Goal: Task Accomplishment & Management: Use online tool/utility

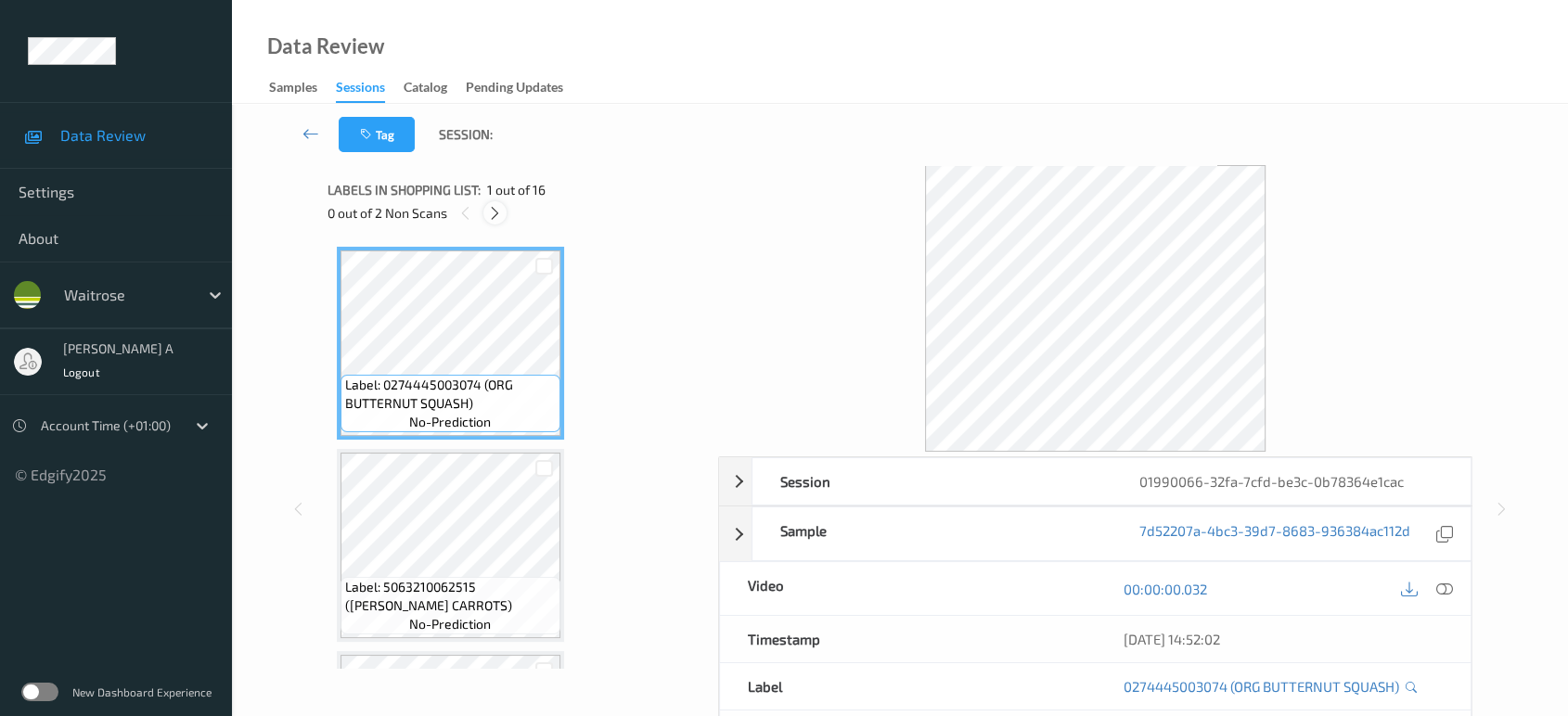
click at [498, 220] on icon at bounding box center [495, 213] width 16 height 17
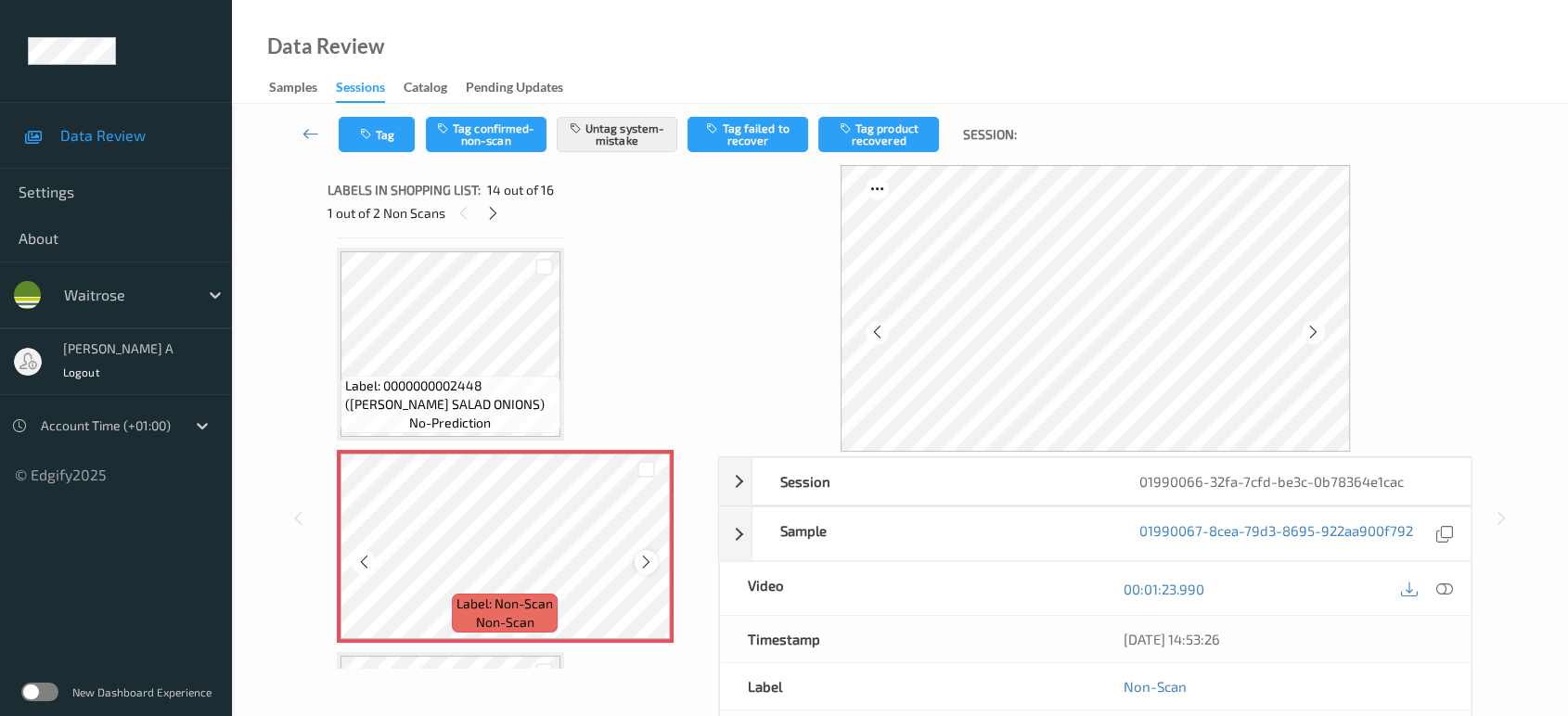
click at [648, 553] on icon at bounding box center [646, 562] width 16 height 17
click at [393, 126] on button "Tag" at bounding box center [376, 135] width 76 height 36
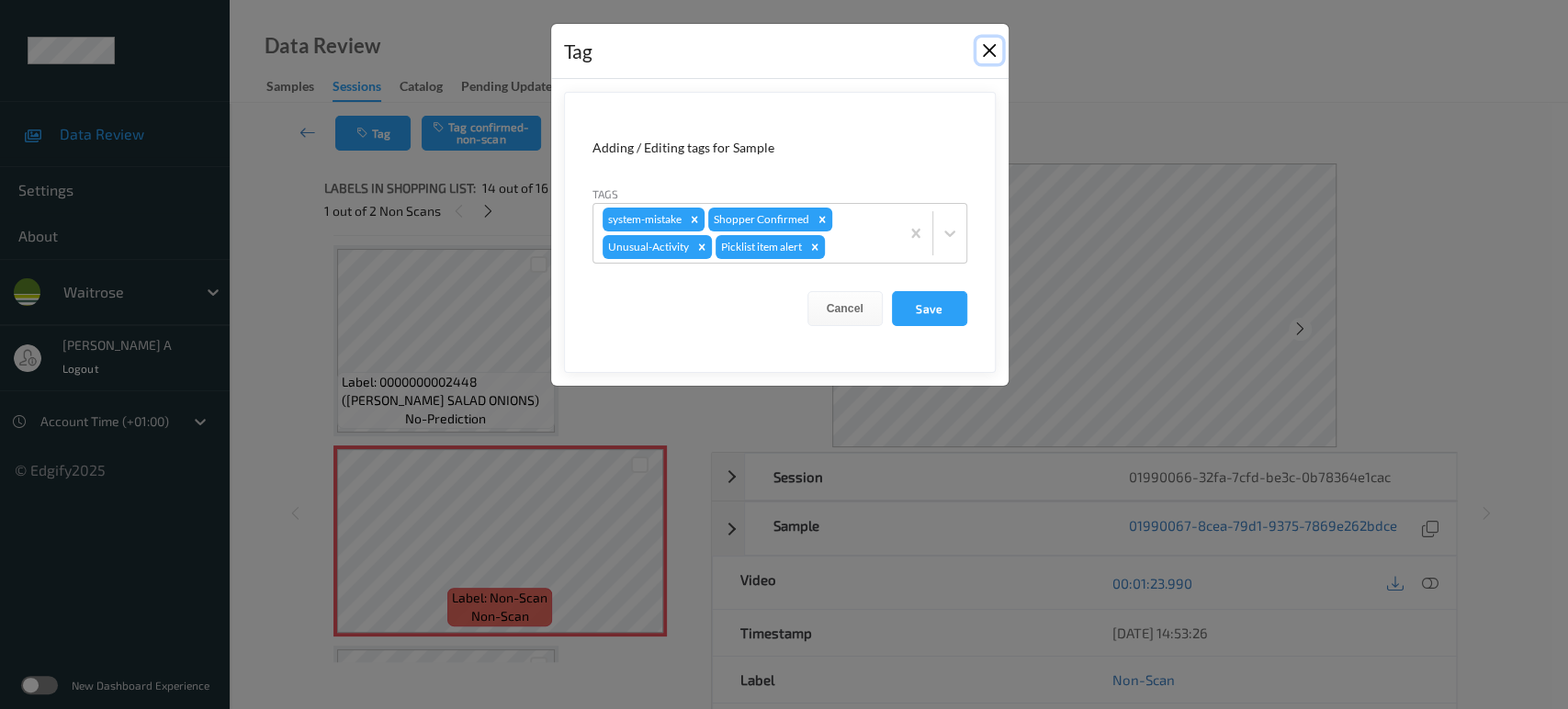
click at [987, 53] on button "Close" at bounding box center [989, 51] width 26 height 26
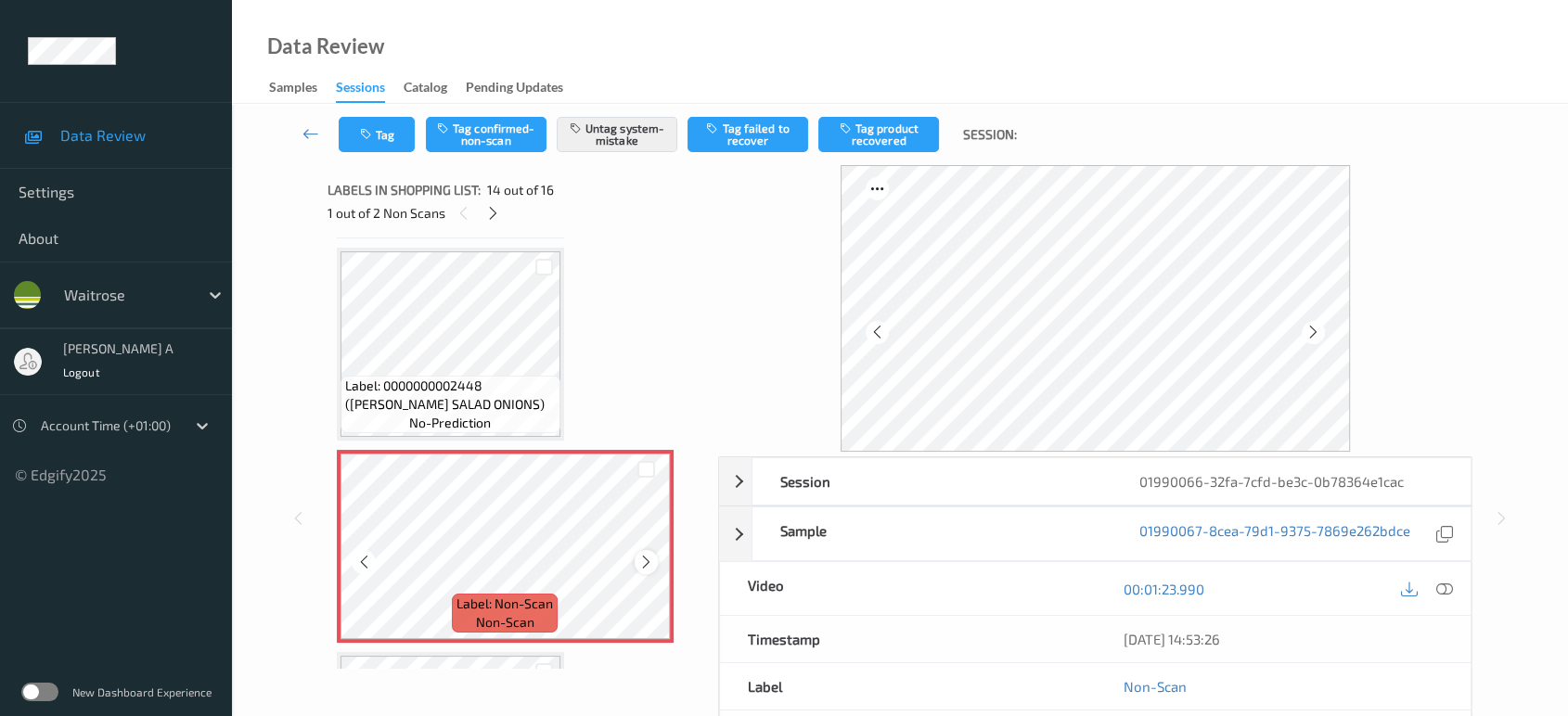
click at [651, 553] on icon at bounding box center [646, 562] width 16 height 17
click at [650, 553] on icon at bounding box center [646, 562] width 16 height 17
click at [1438, 588] on icon at bounding box center [1445, 589] width 17 height 17
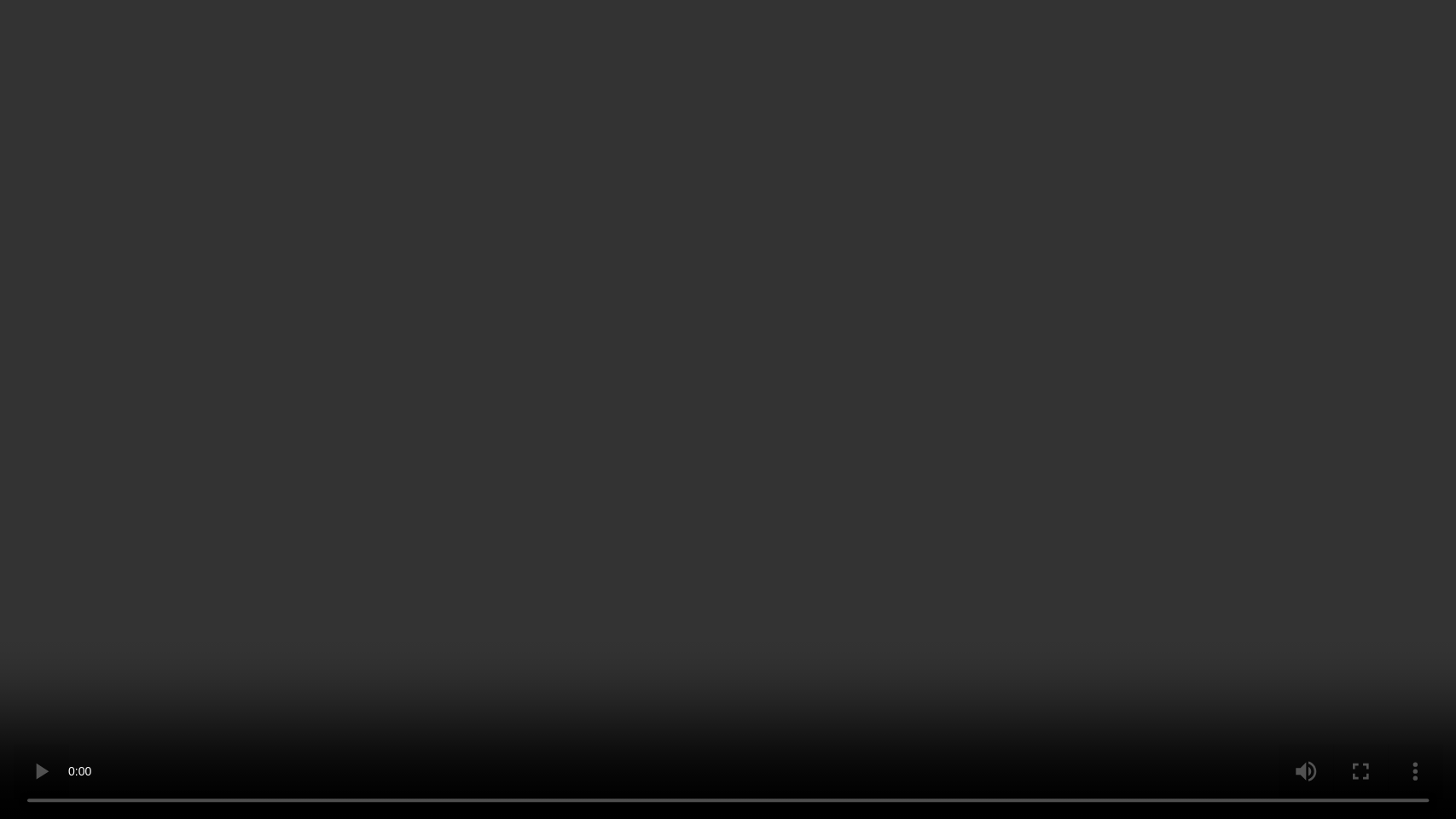
click at [750, 69] on video at bounding box center [728, 409] width 1456 height 819
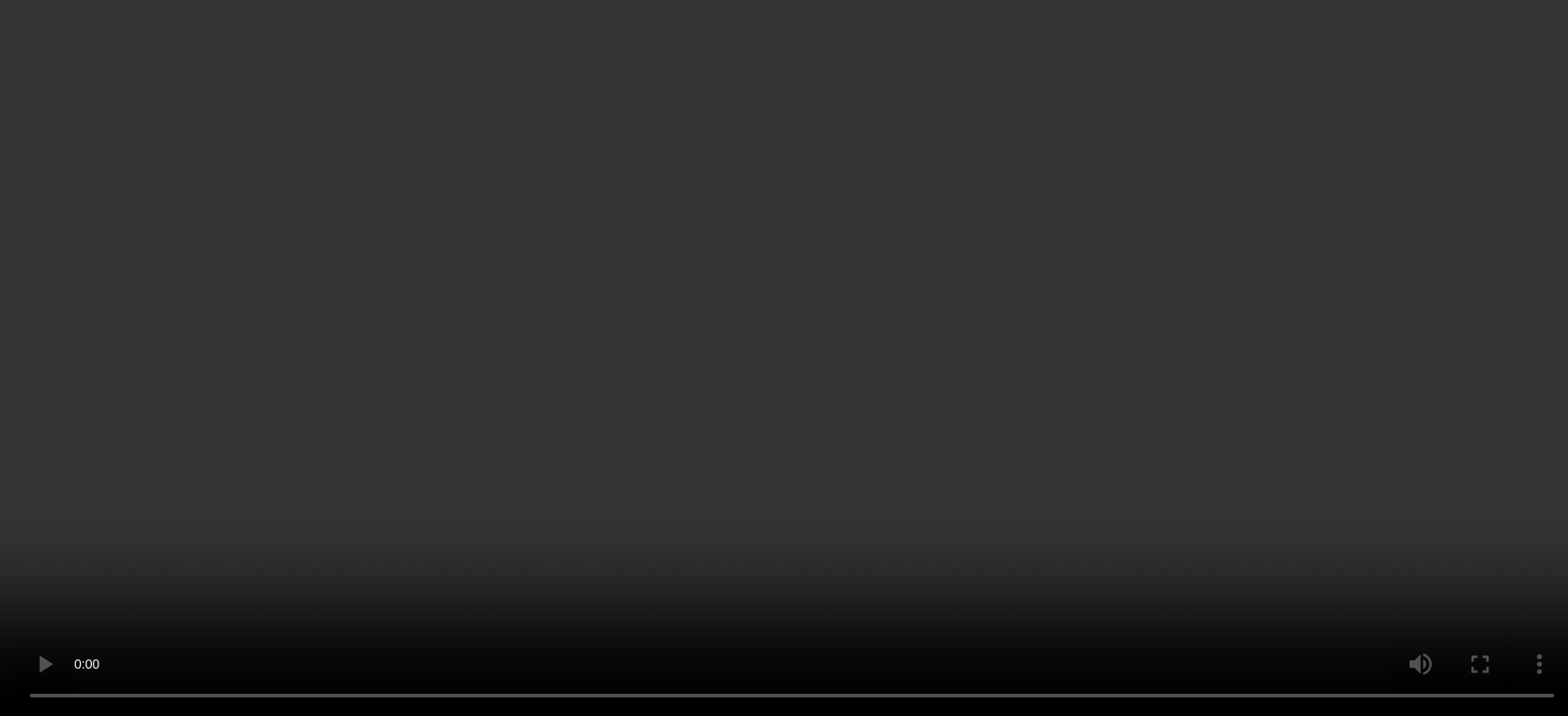
scroll to position [2219, 0]
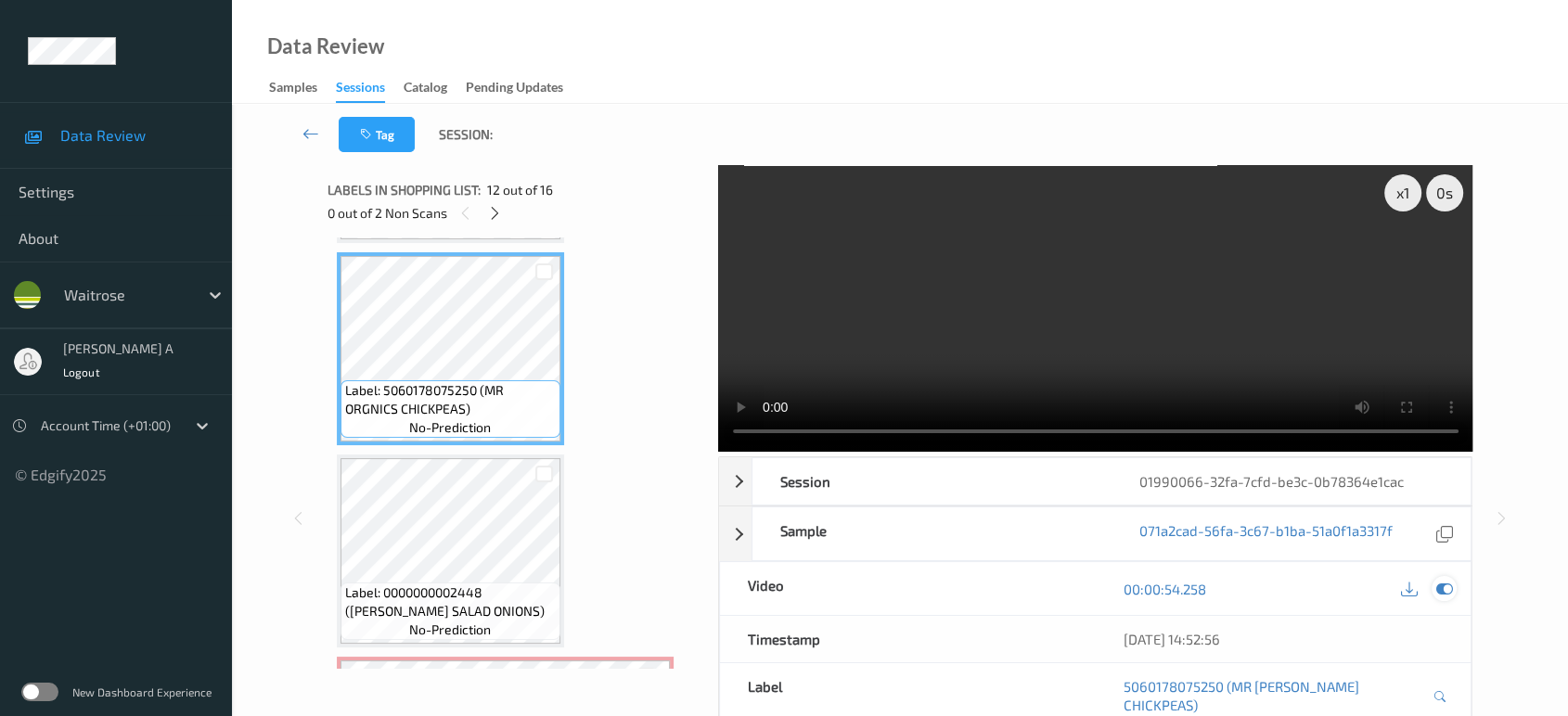
click at [1448, 586] on icon at bounding box center [1445, 589] width 17 height 17
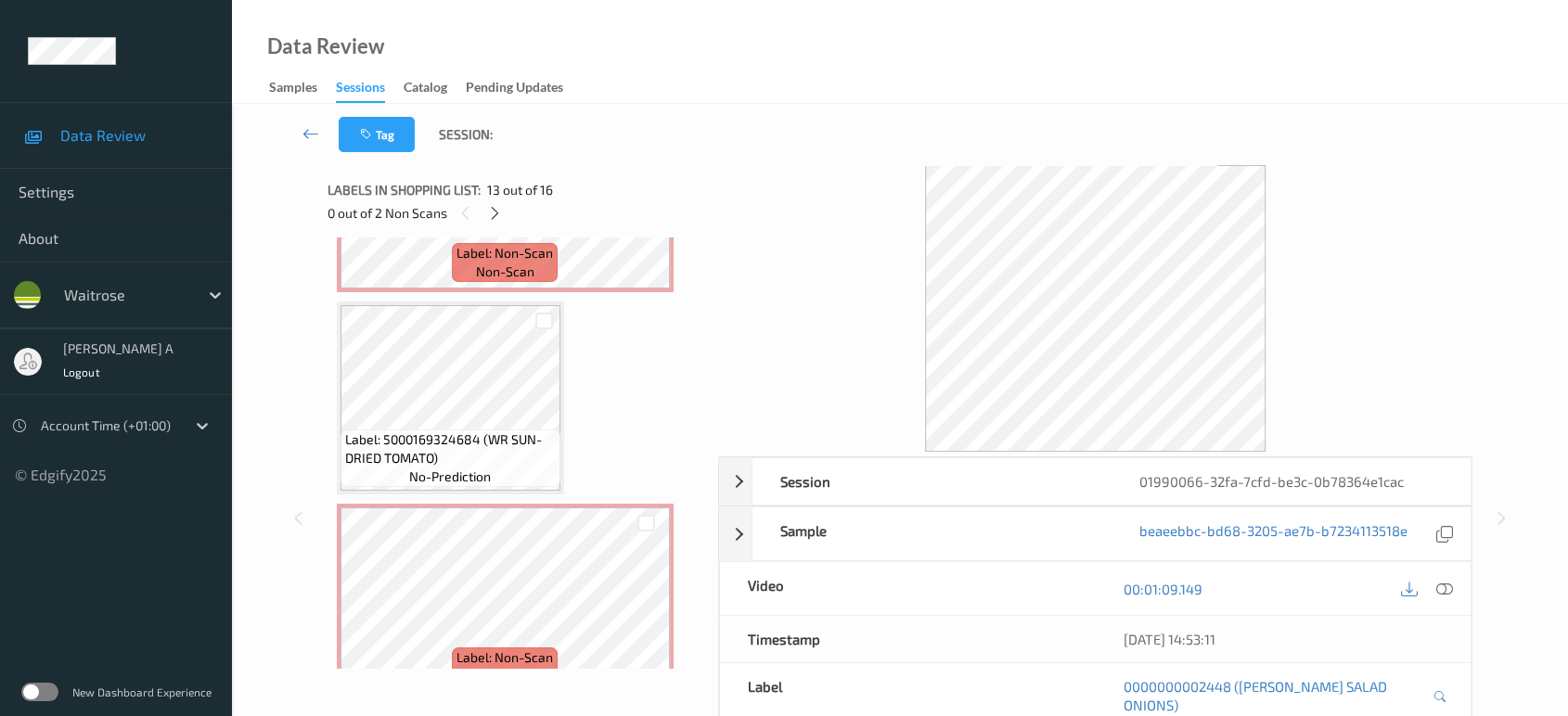
scroll to position [2799, 0]
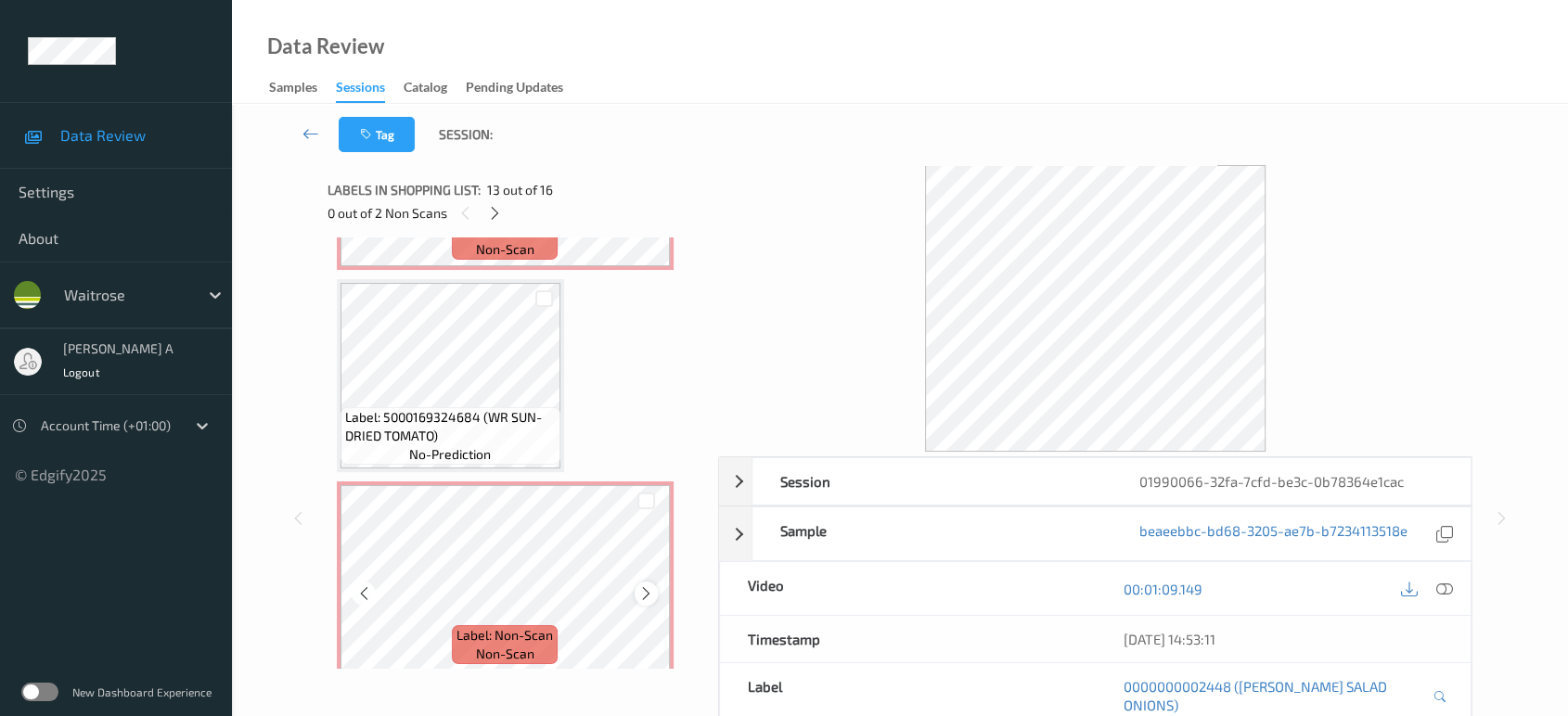
click at [644, 585] on icon at bounding box center [646, 594] width 16 height 17
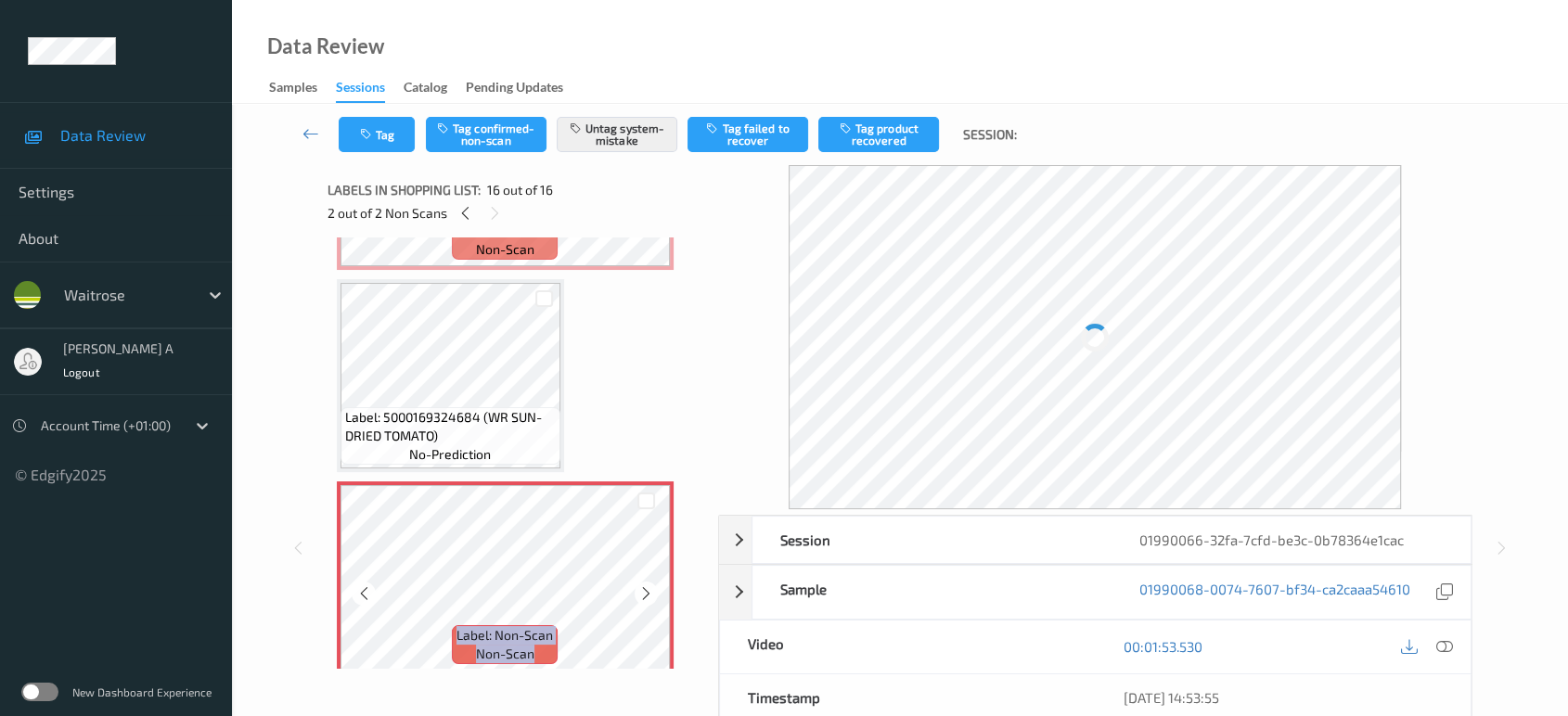
click at [644, 585] on icon at bounding box center [646, 594] width 16 height 17
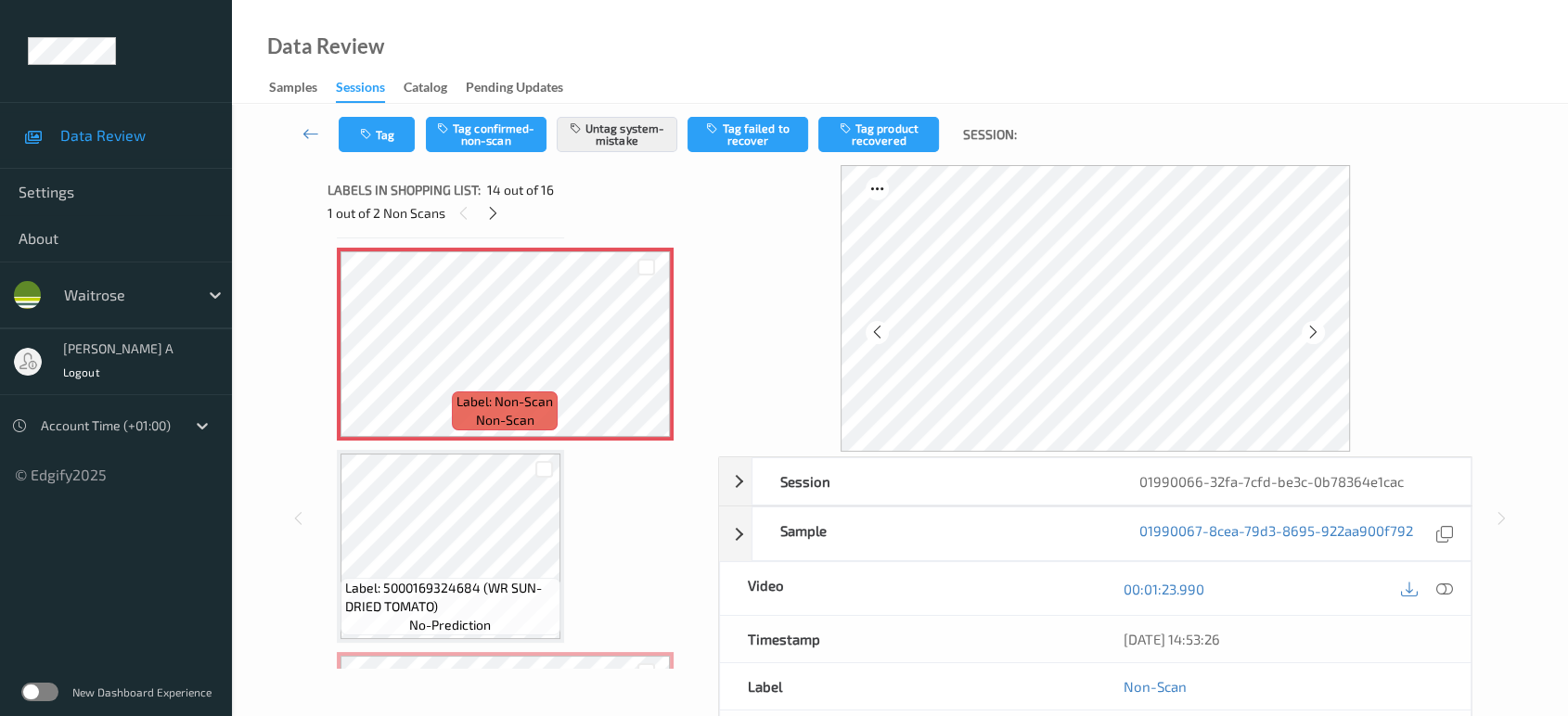
scroll to position [2592, 0]
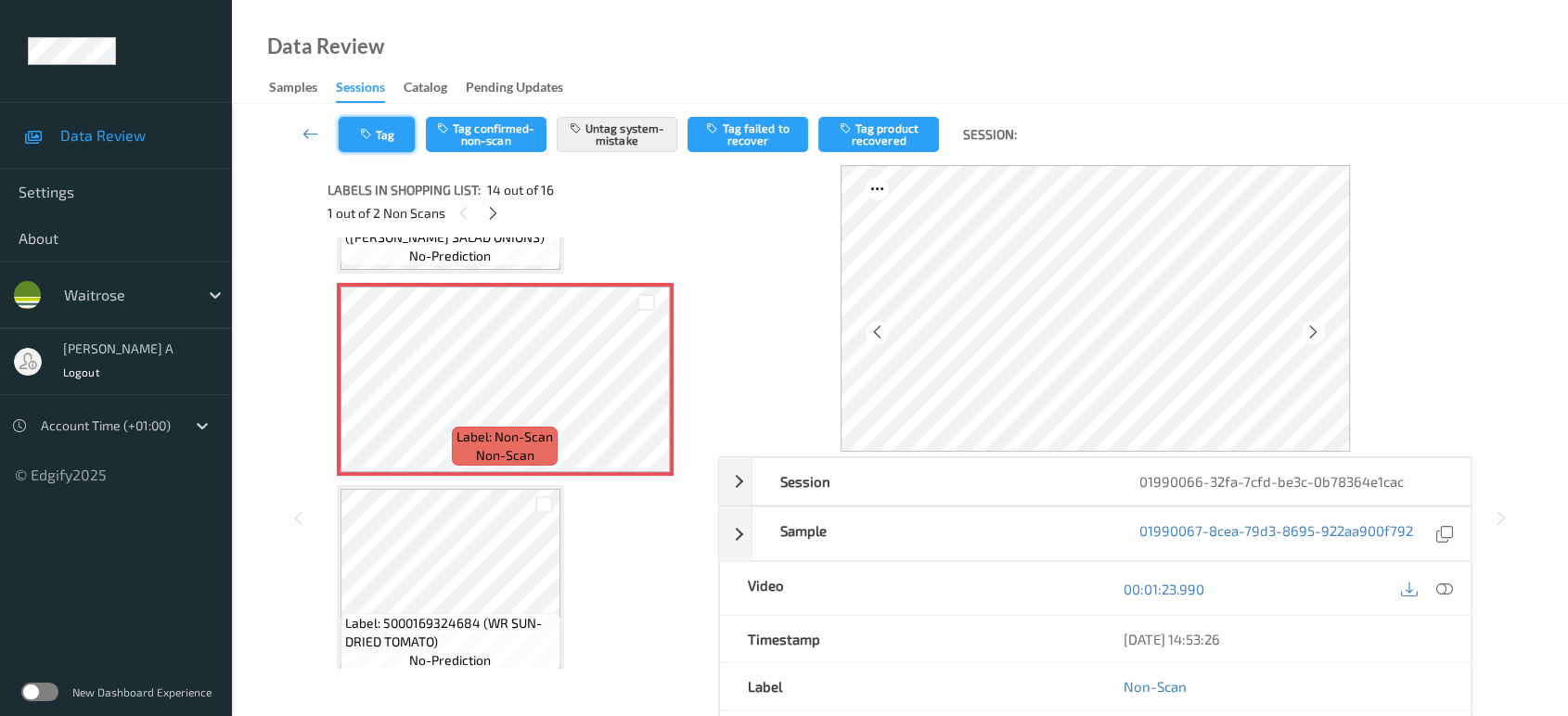
click at [406, 136] on button "Tag" at bounding box center [376, 135] width 76 height 36
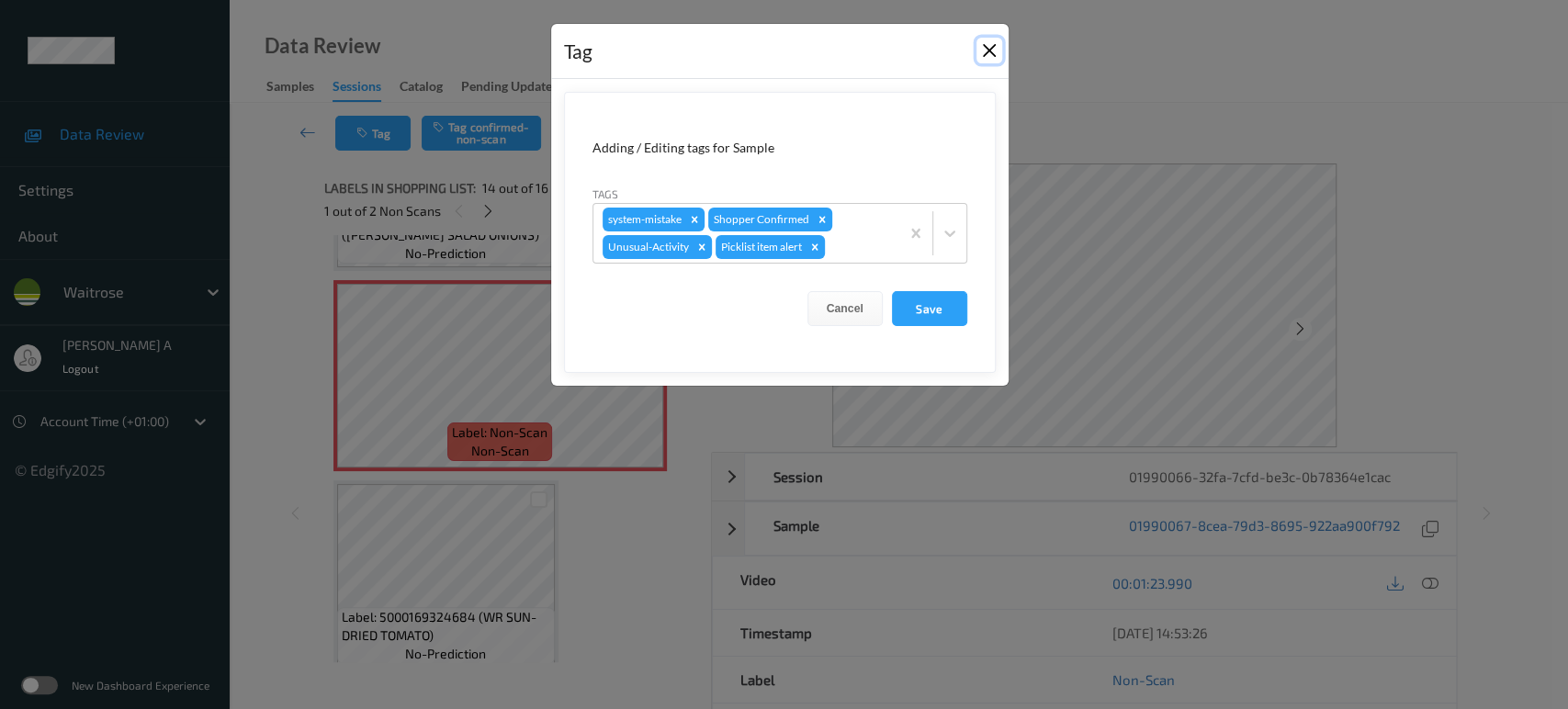
click at [985, 56] on button "Close" at bounding box center [989, 51] width 26 height 26
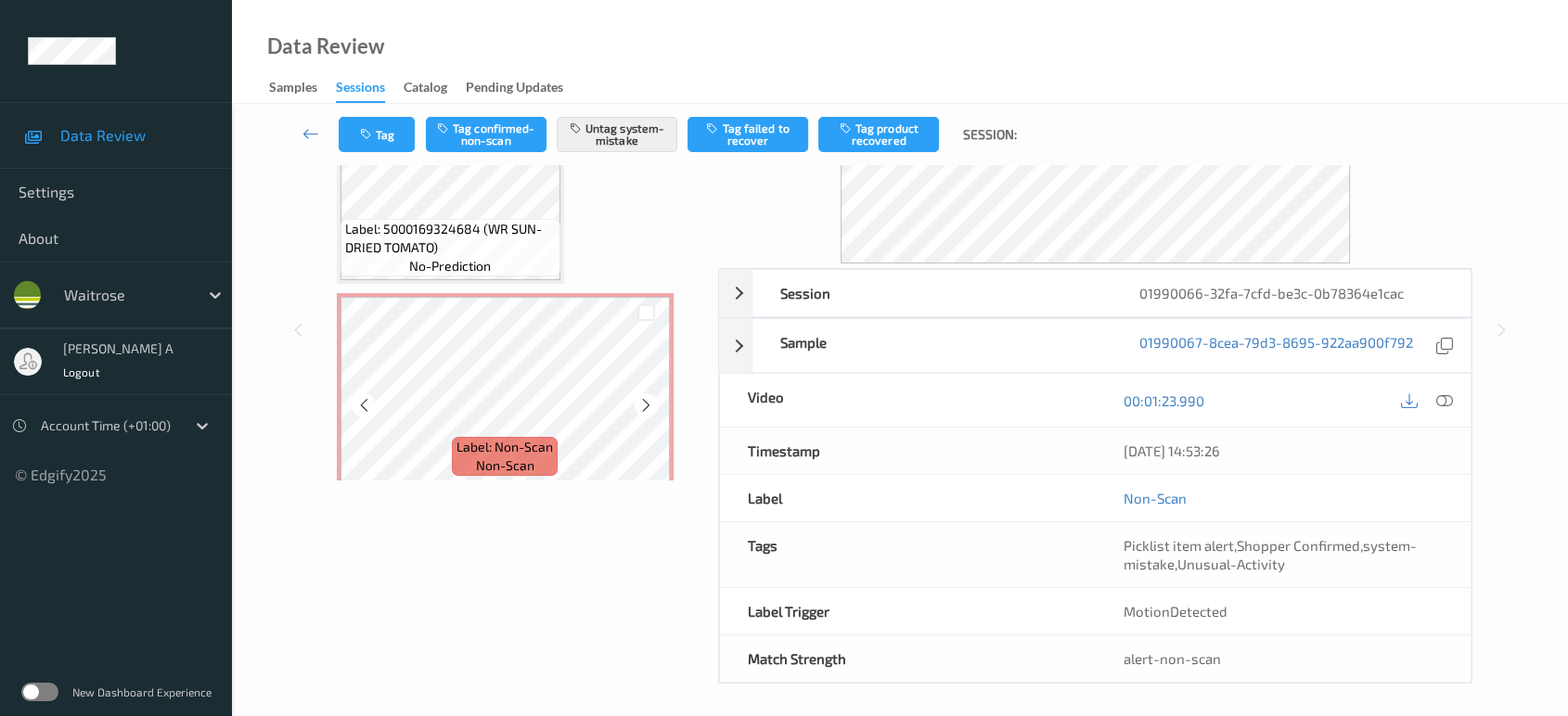
scroll to position [193, 0]
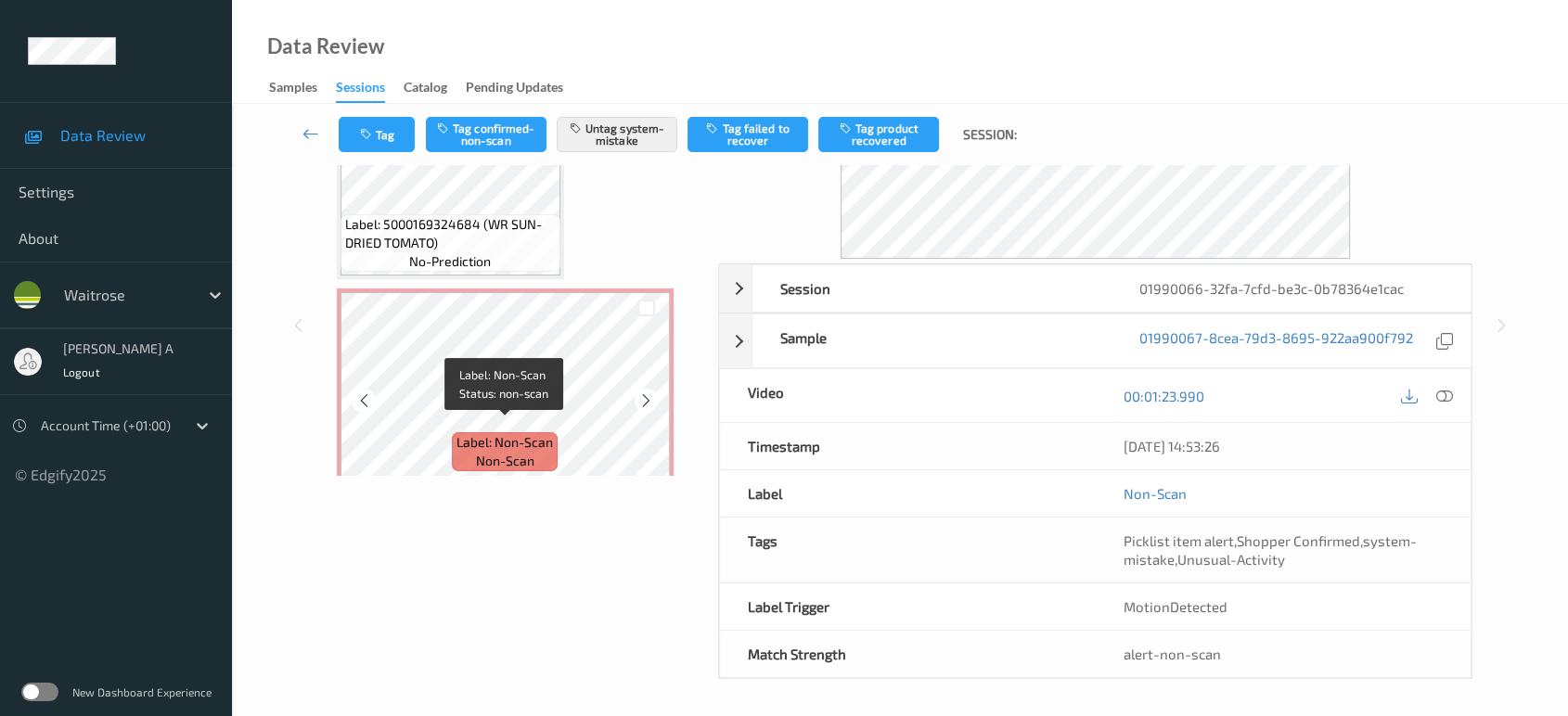
click at [548, 433] on span "Label: Non-Scan" at bounding box center [504, 442] width 96 height 19
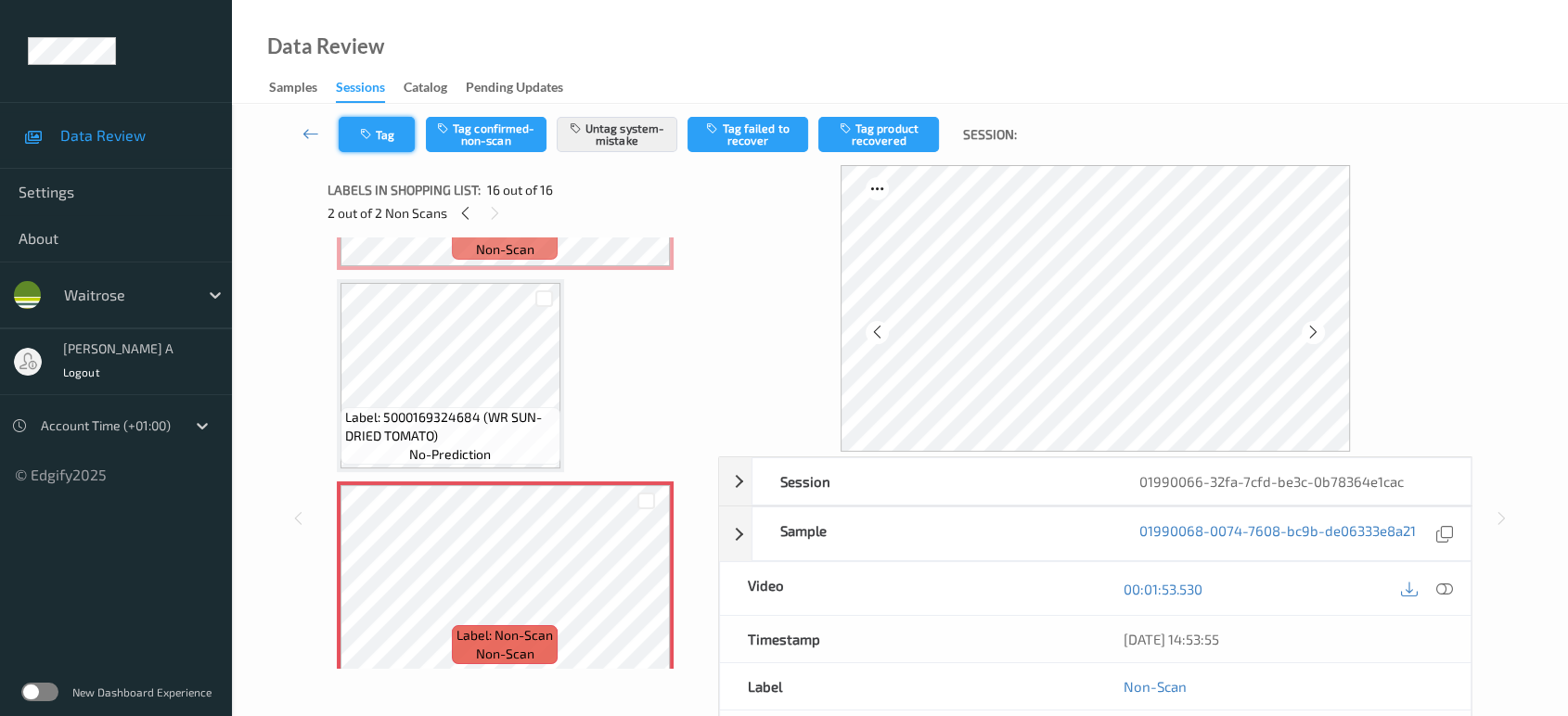
click at [391, 135] on button "Tag" at bounding box center [376, 135] width 76 height 36
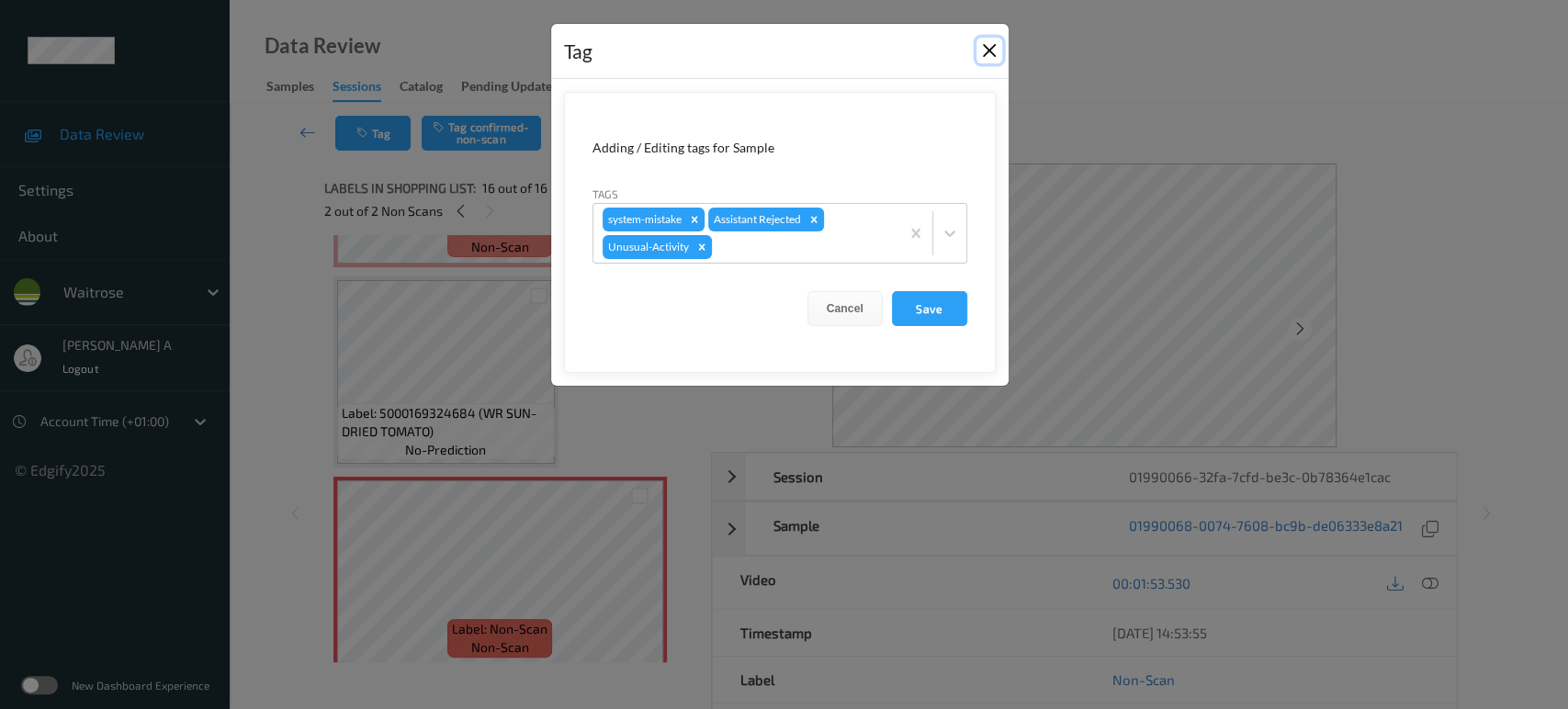
click at [985, 52] on button "Close" at bounding box center [989, 51] width 26 height 26
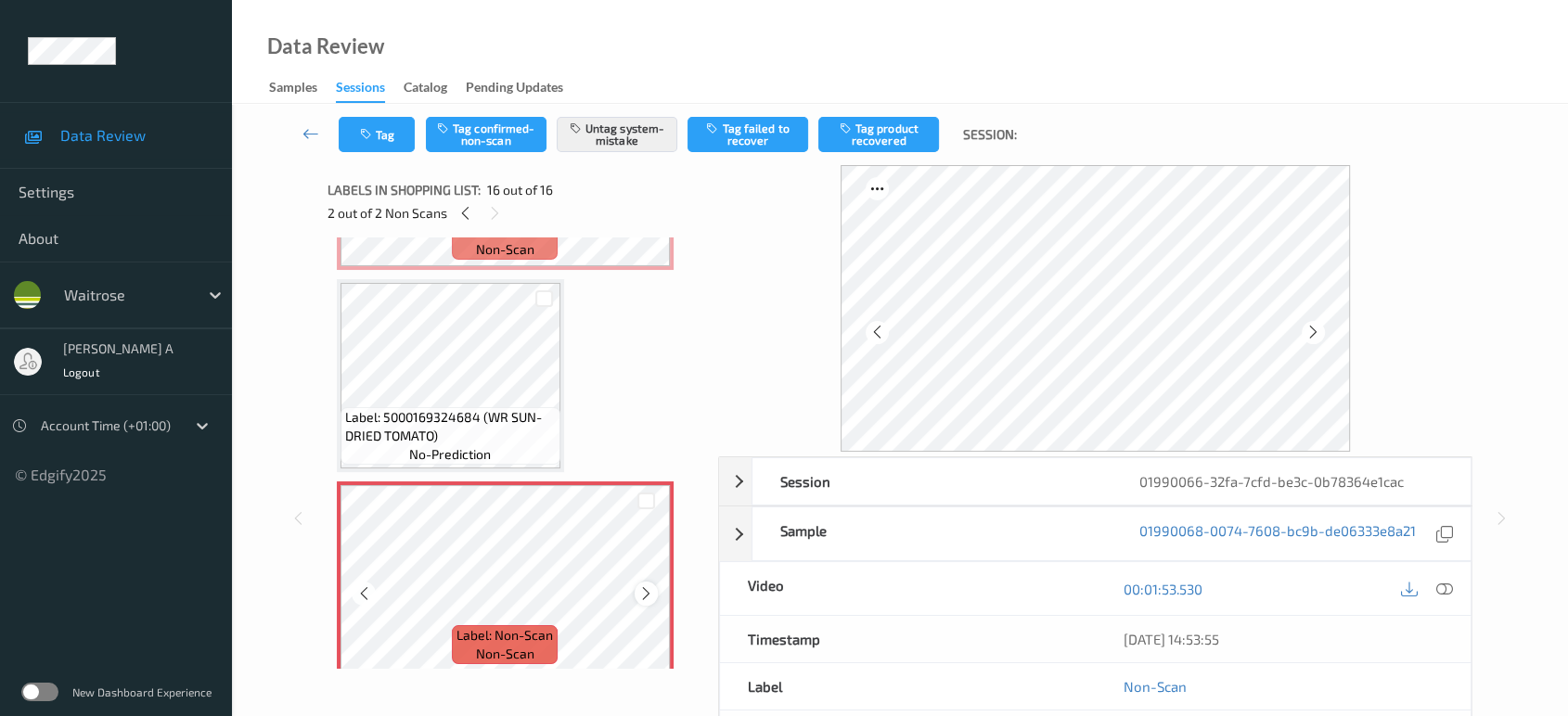
click at [650, 588] on div at bounding box center [646, 593] width 23 height 23
